Goal: Information Seeking & Learning: Learn about a topic

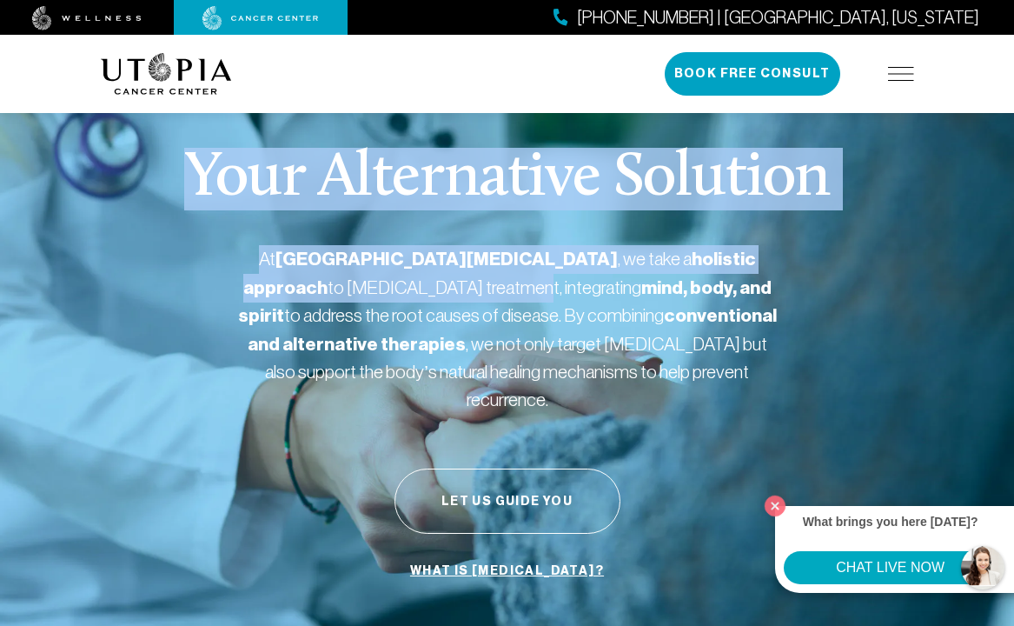
drag, startPoint x: 354, startPoint y: 285, endPoint x: -26, endPoint y: 168, distance: 397.6
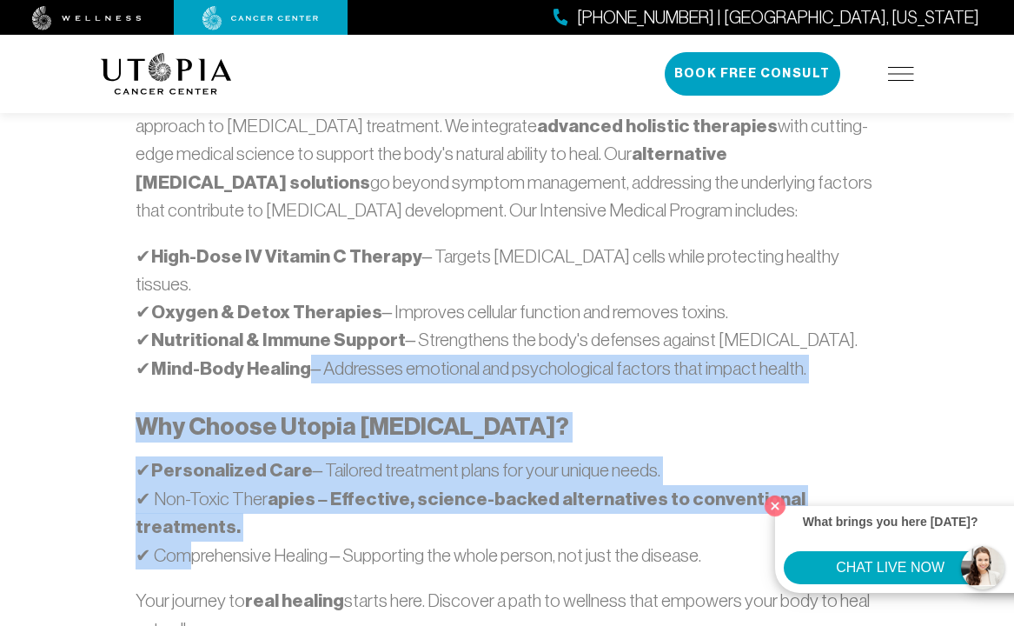
drag, startPoint x: 228, startPoint y: 370, endPoint x: 163, endPoint y: 448, distance: 101.2
click at [163, 448] on div "At [GEOGRAPHIC_DATA][MEDICAL_DATA] , we believe in a comprehensive, patient-cen…" at bounding box center [508, 376] width 744 height 587
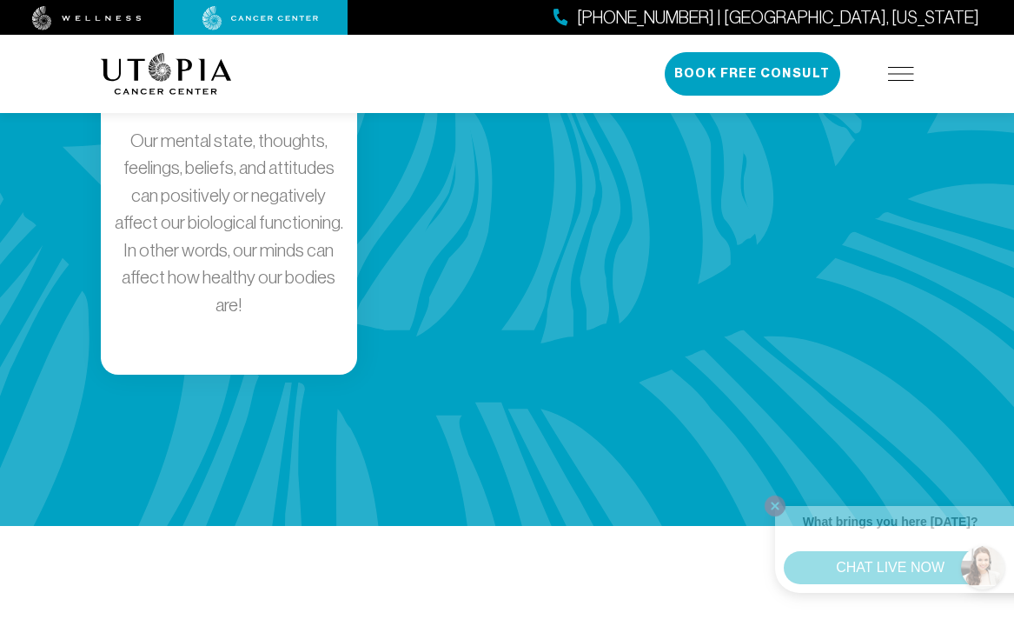
click at [0, 576] on html "[PHONE_NUMBER] | [GEOGRAPHIC_DATA], [US_STATE] About Us Treatments Patient Stor…" at bounding box center [507, 225] width 1014 height 8564
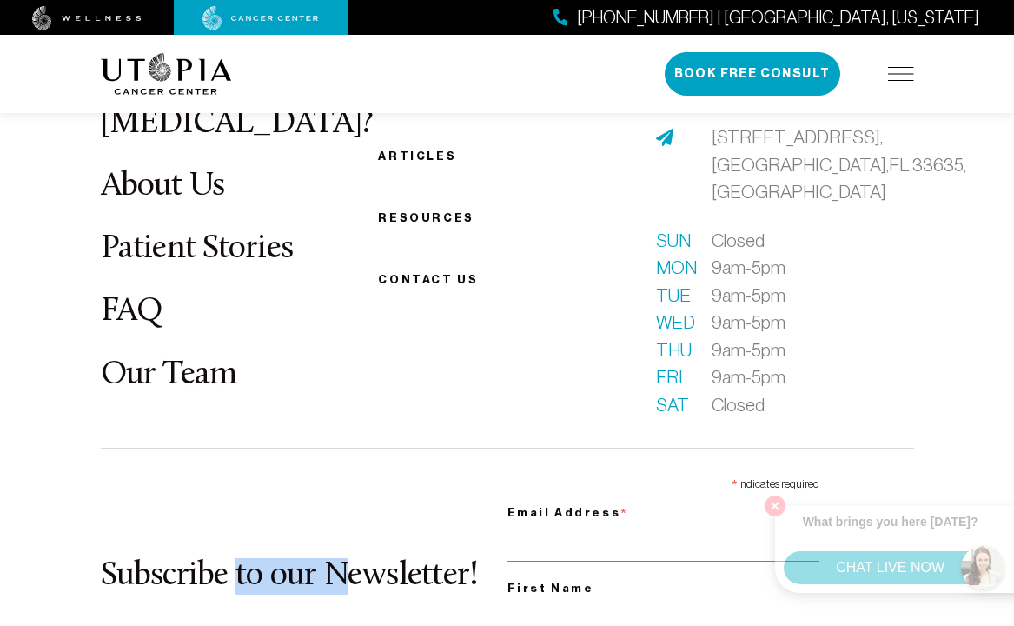
drag, startPoint x: 340, startPoint y: 436, endPoint x: 103, endPoint y: 496, distance: 244.8
click at [139, 491] on div "Subscribe to our Newsletter! * indicates required Email Address * First Name **…" at bounding box center [508, 587] width 814 height 278
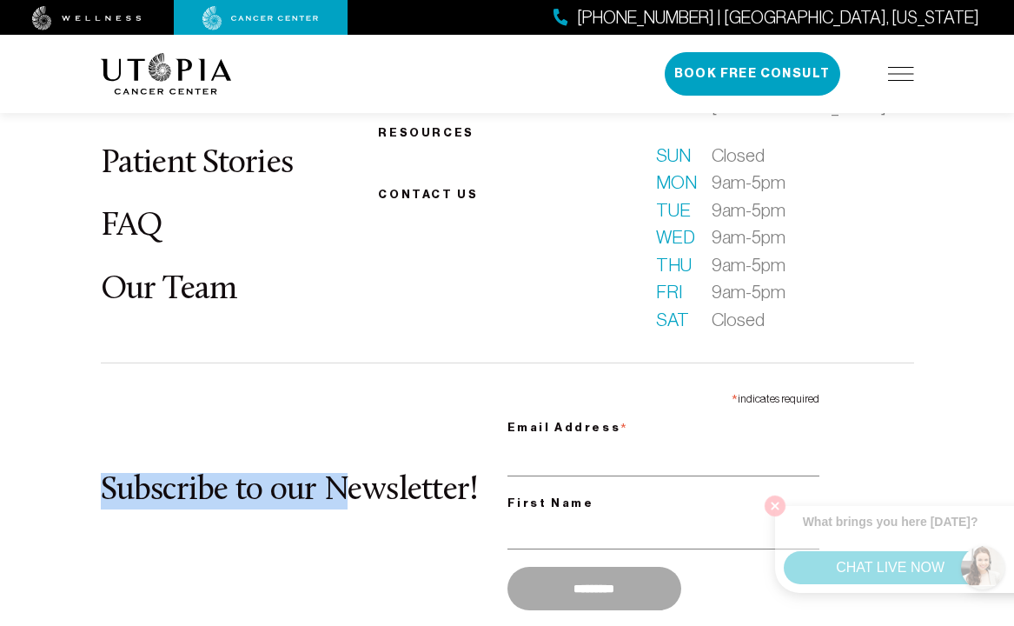
scroll to position [7714, 0]
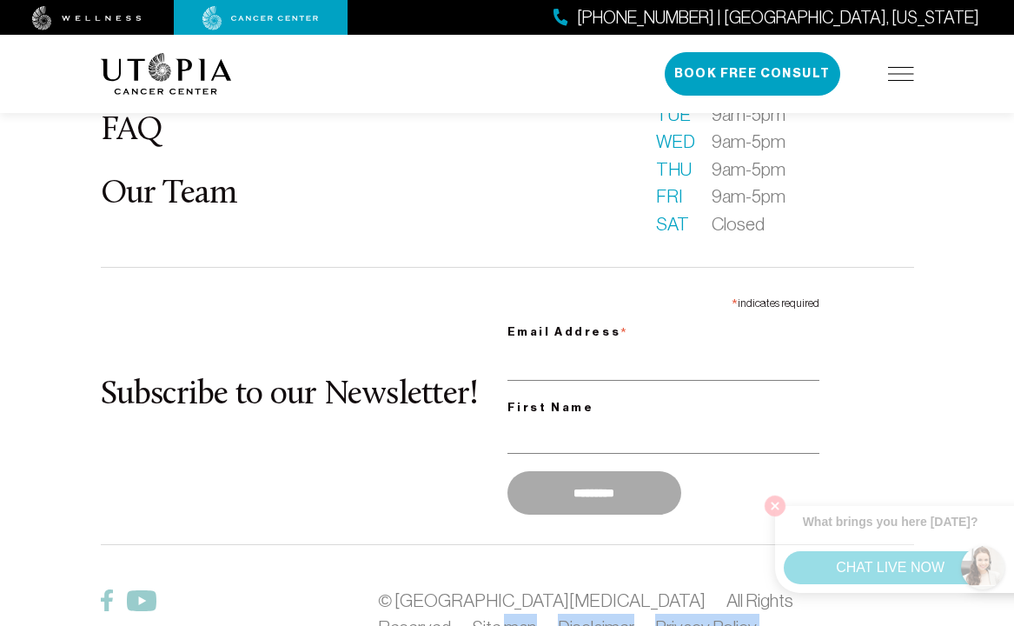
click at [200, 577] on footer "What is [MEDICAL_DATA]? About Us Patient Stories FAQ Our Team Becoming a patien…" at bounding box center [507, 314] width 1014 height 1069
click at [655, 617] on link "Privacy Policy" at bounding box center [706, 627] width 102 height 20
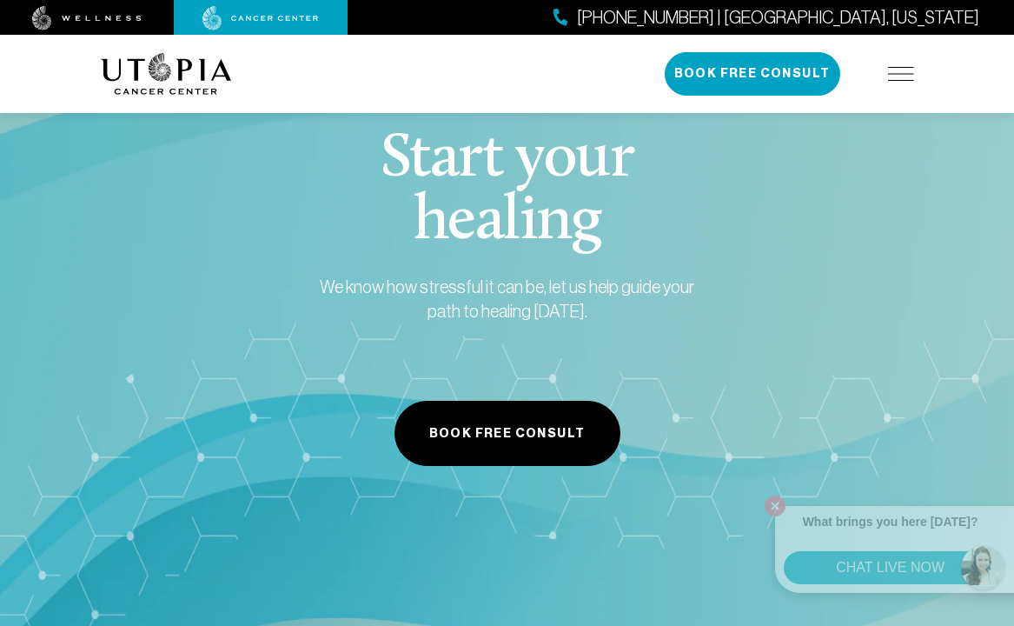
scroll to position [455, 0]
